Goal: Transaction & Acquisition: Download file/media

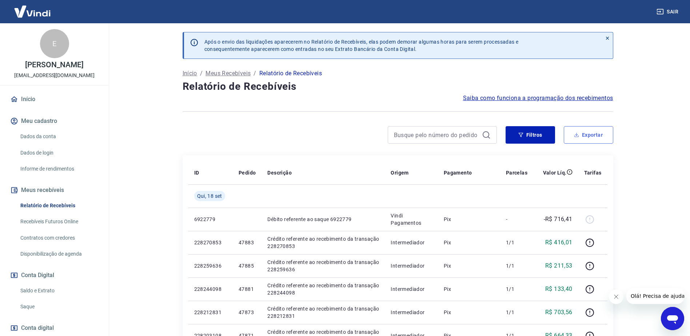
click at [586, 140] on button "Exportar" at bounding box center [587, 134] width 49 height 17
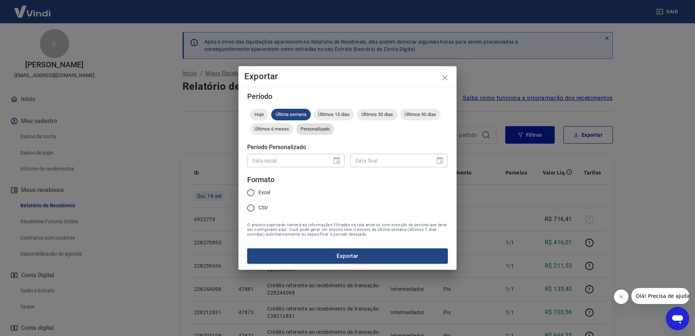
click at [324, 129] on span "Personalizado" at bounding box center [315, 128] width 38 height 5
click at [335, 162] on icon "Choose date" at bounding box center [336, 160] width 9 height 9
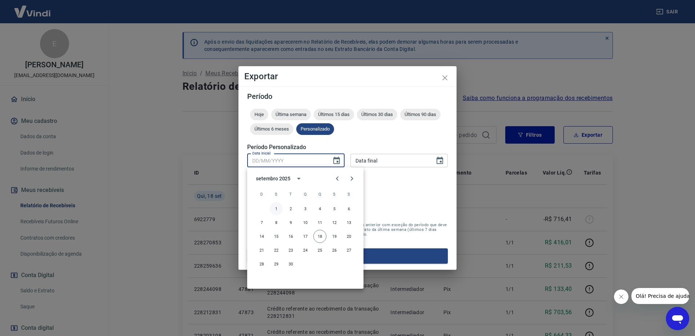
click at [272, 208] on button "1" at bounding box center [276, 208] width 13 height 13
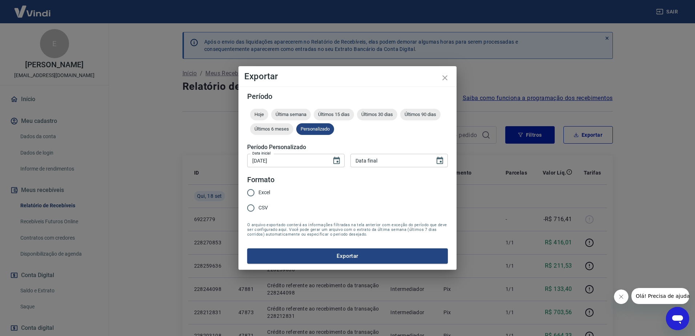
type input "[DATE]"
click at [439, 159] on icon "Choose date" at bounding box center [440, 160] width 9 height 9
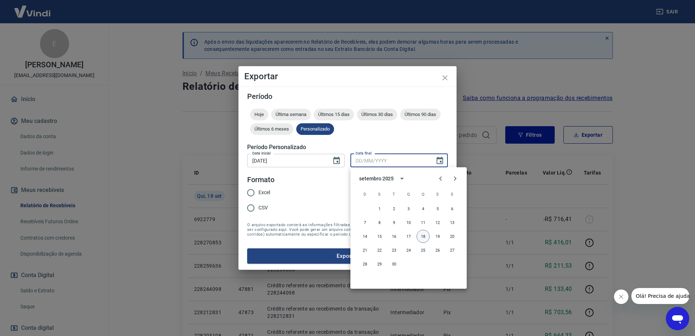
click at [419, 235] on button "18" at bounding box center [423, 236] width 13 height 13
type input "[DATE]"
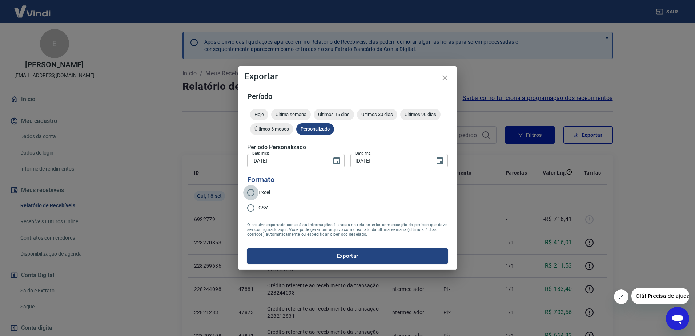
click at [258, 192] on input "Excel" at bounding box center [250, 192] width 15 height 15
radio input "true"
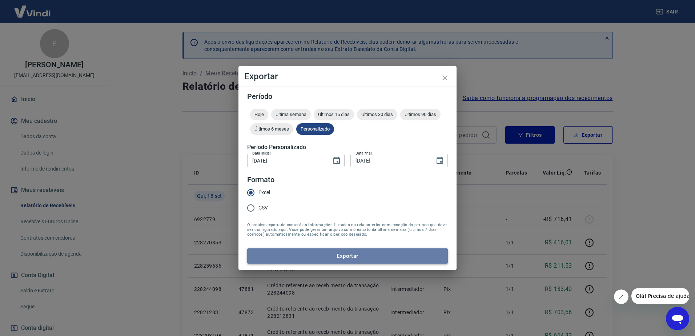
click at [358, 254] on button "Exportar" at bounding box center [347, 255] width 201 height 15
